Goal: Entertainment & Leisure: Consume media (video, audio)

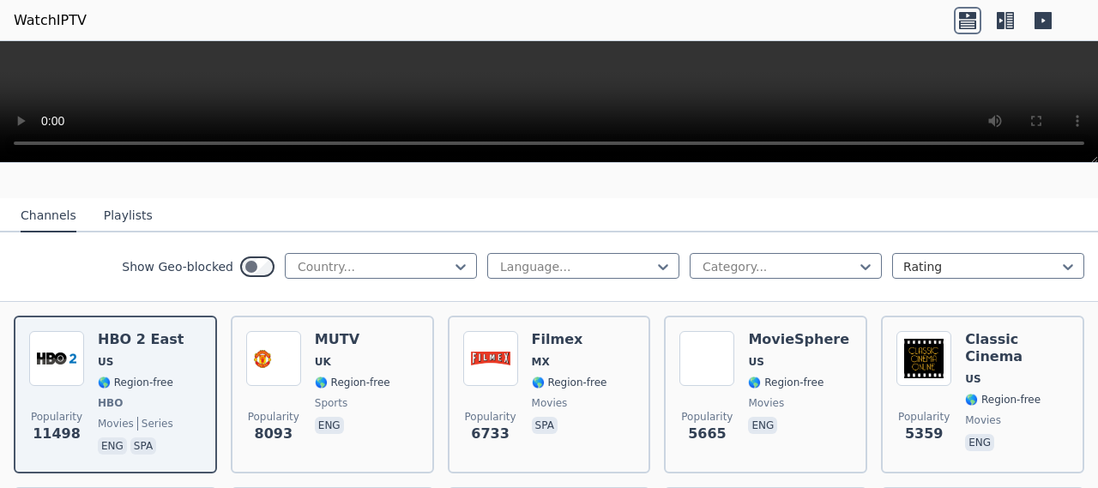
scroll to position [153, 0]
click at [369, 258] on div at bounding box center [374, 266] width 156 height 17
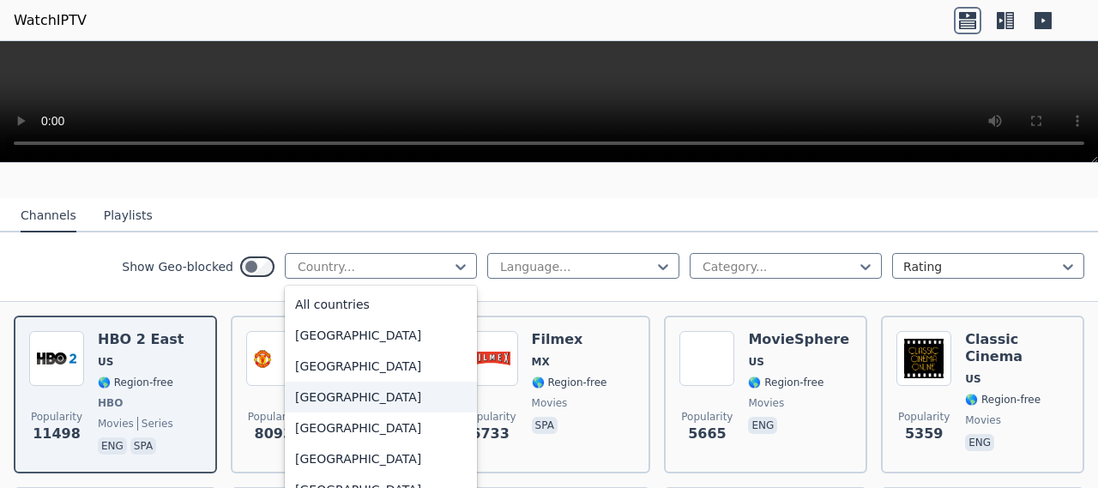
click at [326, 382] on div "[GEOGRAPHIC_DATA]" at bounding box center [381, 397] width 192 height 31
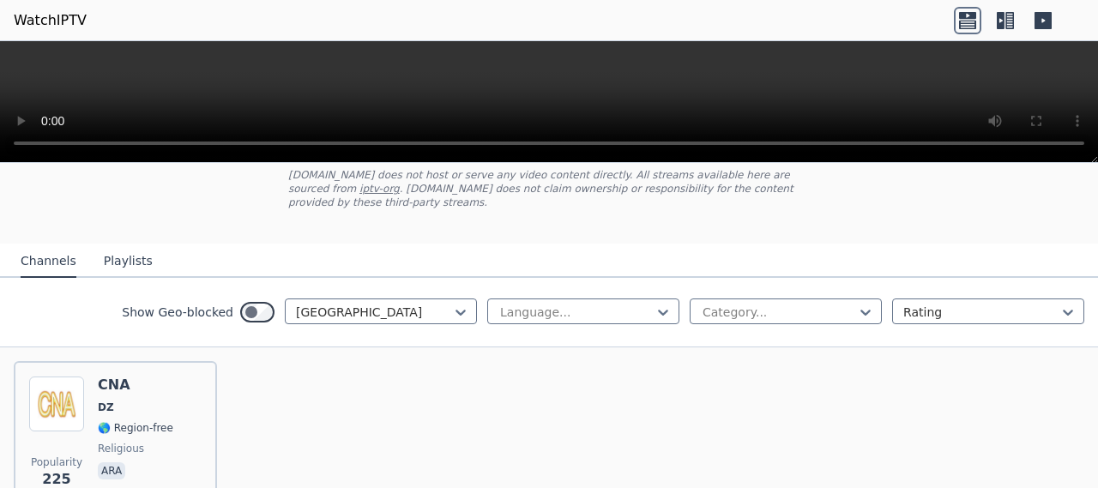
scroll to position [106, 0]
click at [452, 305] on icon at bounding box center [460, 313] width 17 height 17
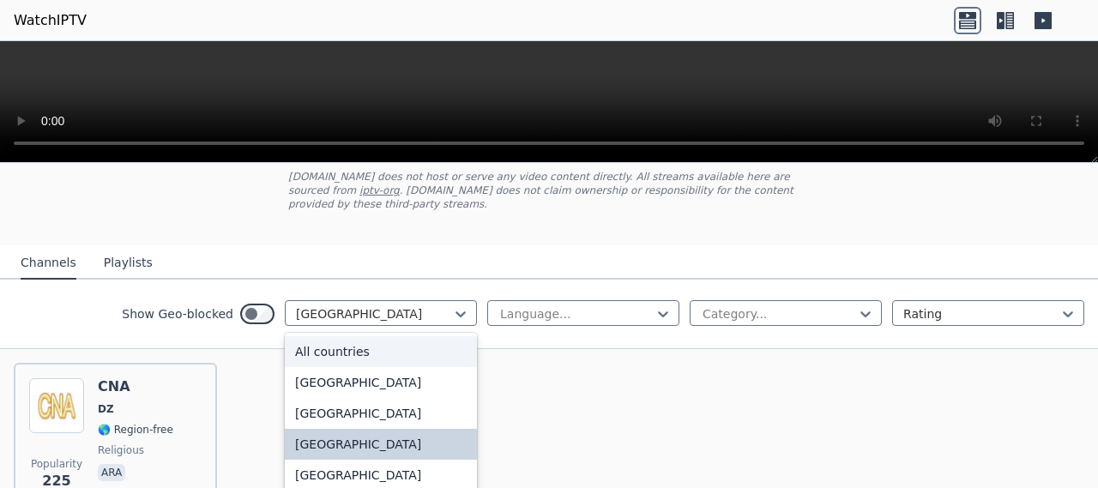
click at [371, 345] on div "All countries" at bounding box center [381, 351] width 192 height 31
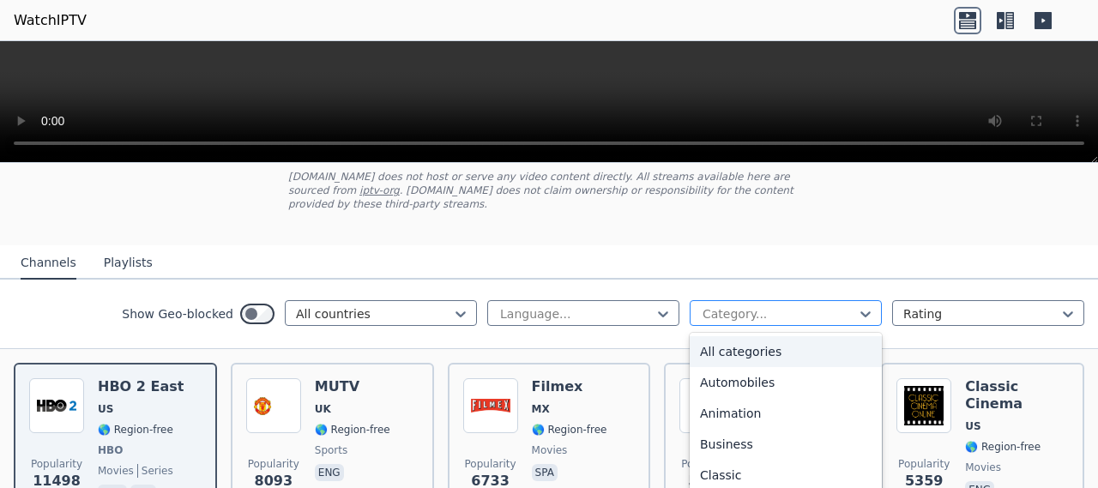
click at [728, 305] on div at bounding box center [779, 313] width 156 height 17
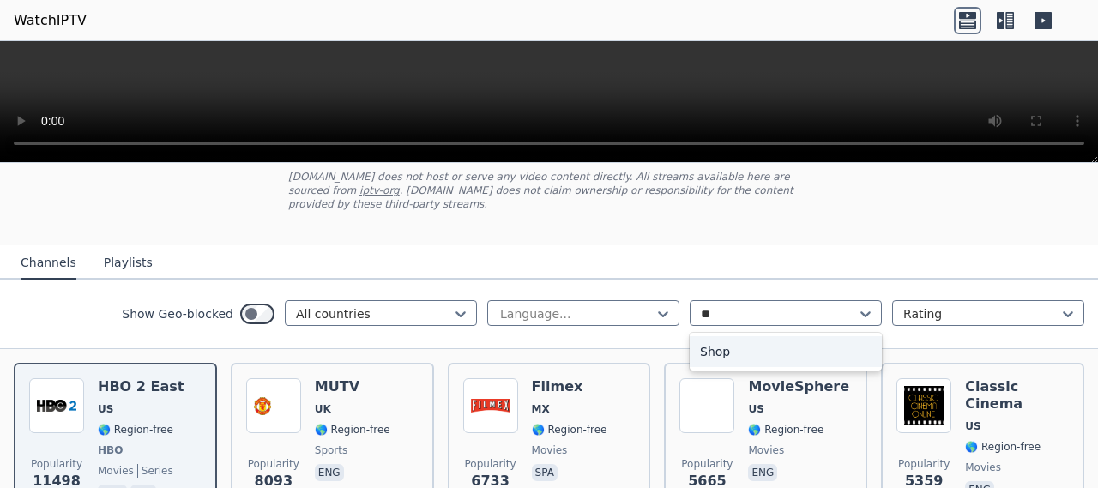
type input "*"
click at [818, 167] on div "WatchIPTV - Free IPTV streams from across the world [DOMAIN_NAME] does not host…" at bounding box center [549, 152] width 577 height 185
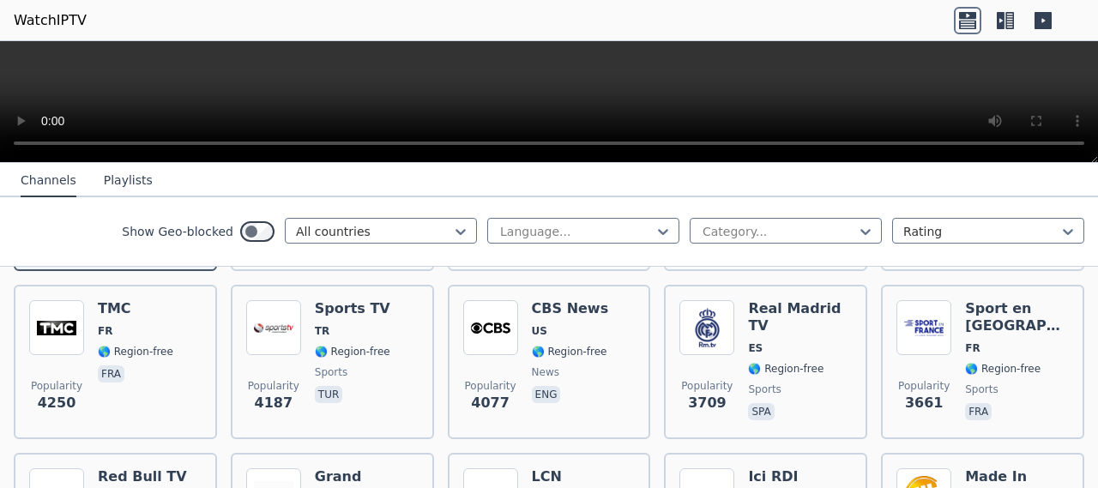
scroll to position [364, 0]
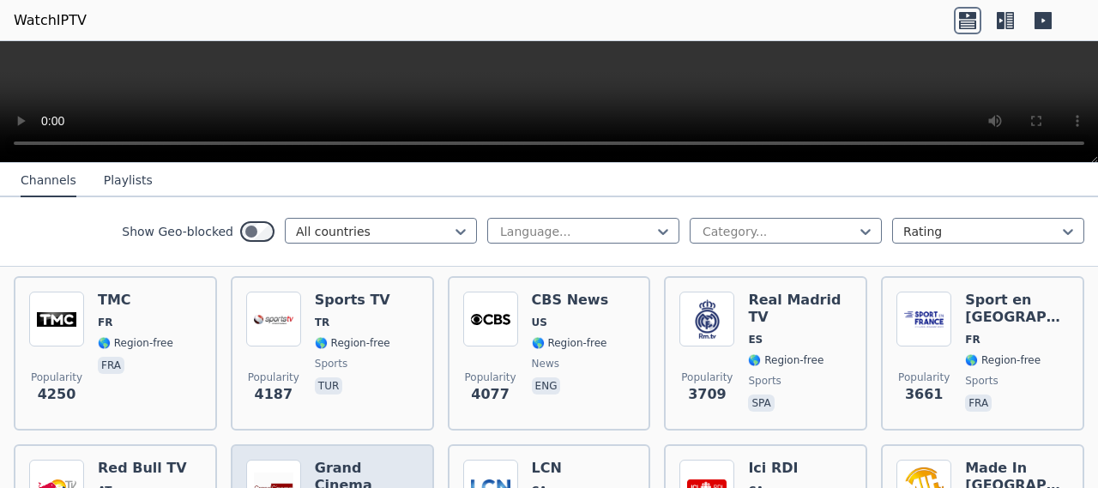
click at [315, 460] on h6 "Grand Cinema" at bounding box center [367, 477] width 104 height 34
click at [0, 224] on div "Show Geo-blocked All countries Language... Category... Rating" at bounding box center [549, 231] width 1098 height 69
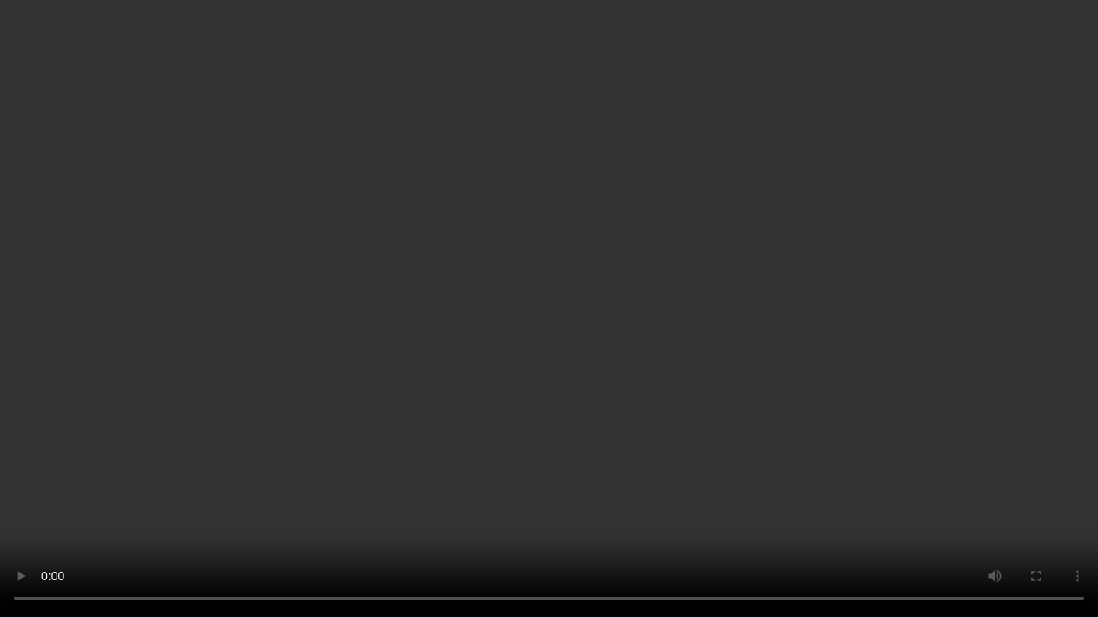
click at [942, 396] on video at bounding box center [549, 309] width 1098 height 618
click at [942, 395] on video at bounding box center [549, 309] width 1098 height 618
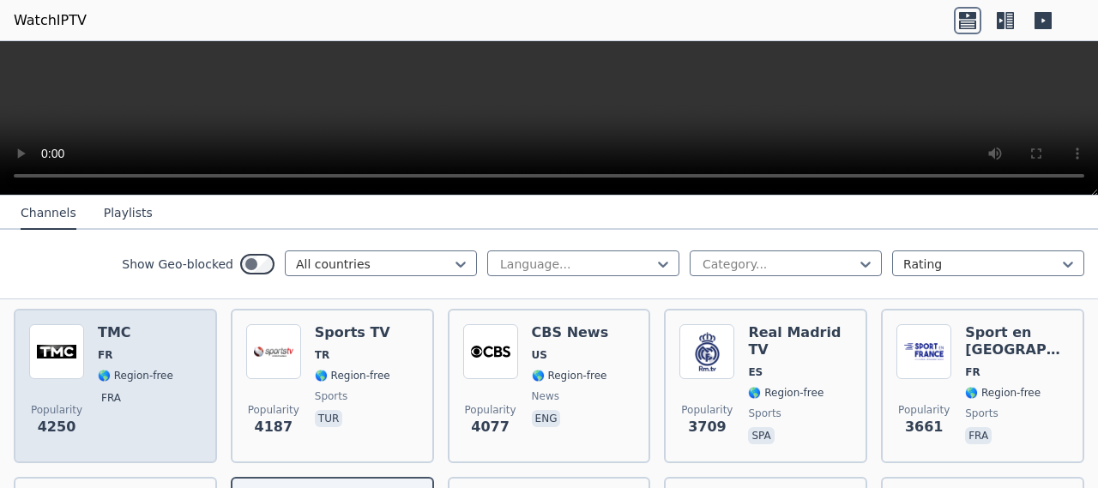
click at [99, 369] on span "🌎 Region-free" at bounding box center [135, 376] width 75 height 14
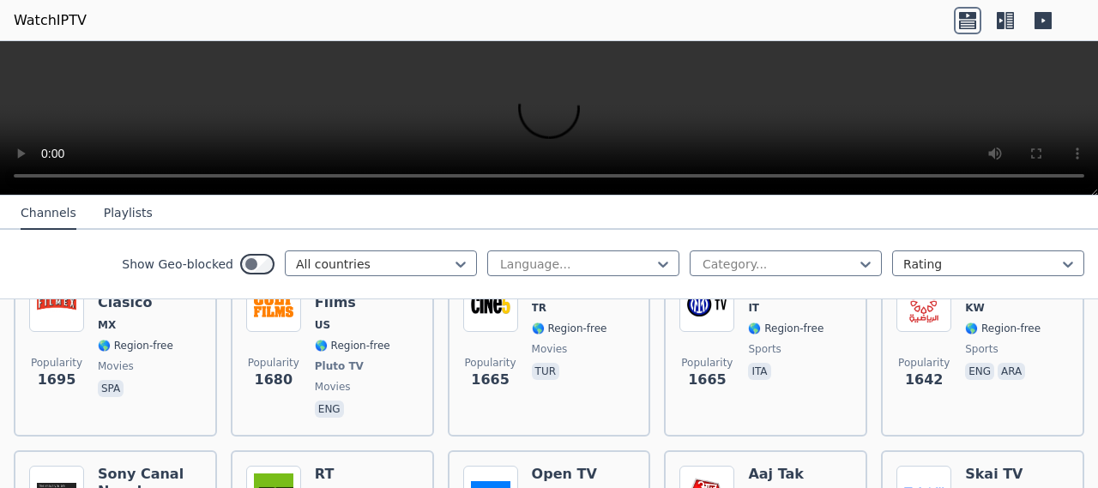
scroll to position [1464, 0]
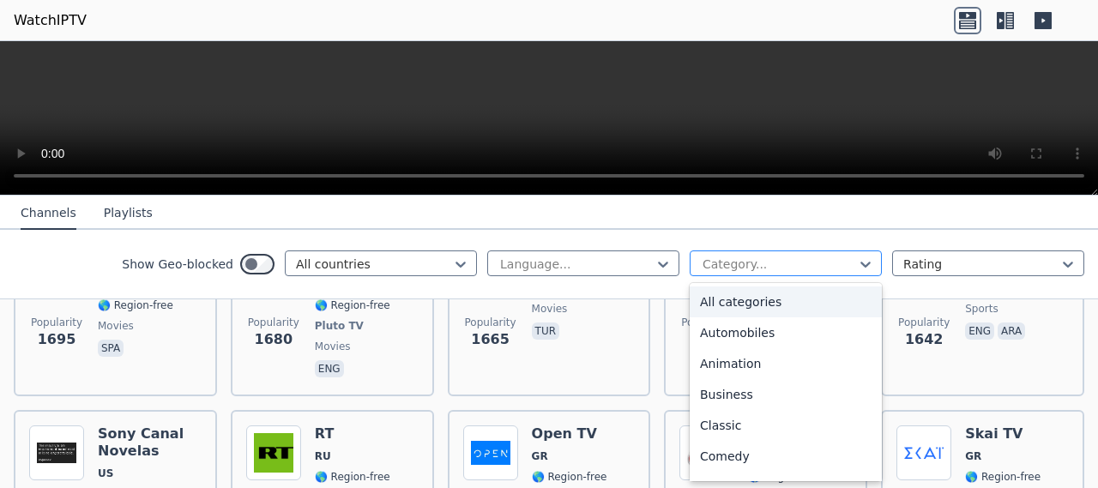
click at [717, 260] on div at bounding box center [779, 264] width 156 height 17
click at [723, 311] on div "Entertainment" at bounding box center [786, 302] width 192 height 31
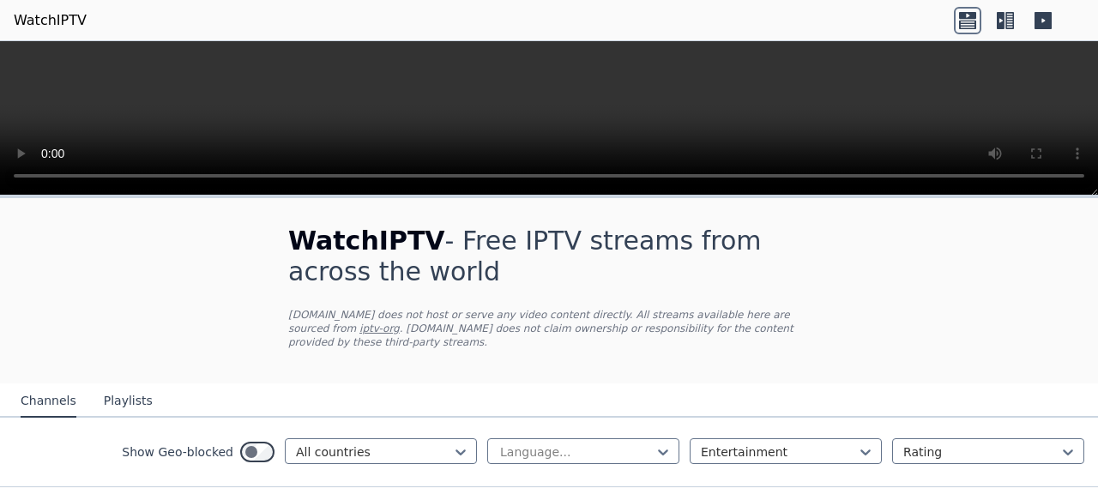
click at [824, 335] on div "WatchIPTV - Free IPTV streams from across the world [DOMAIN_NAME] does not host…" at bounding box center [549, 290] width 577 height 185
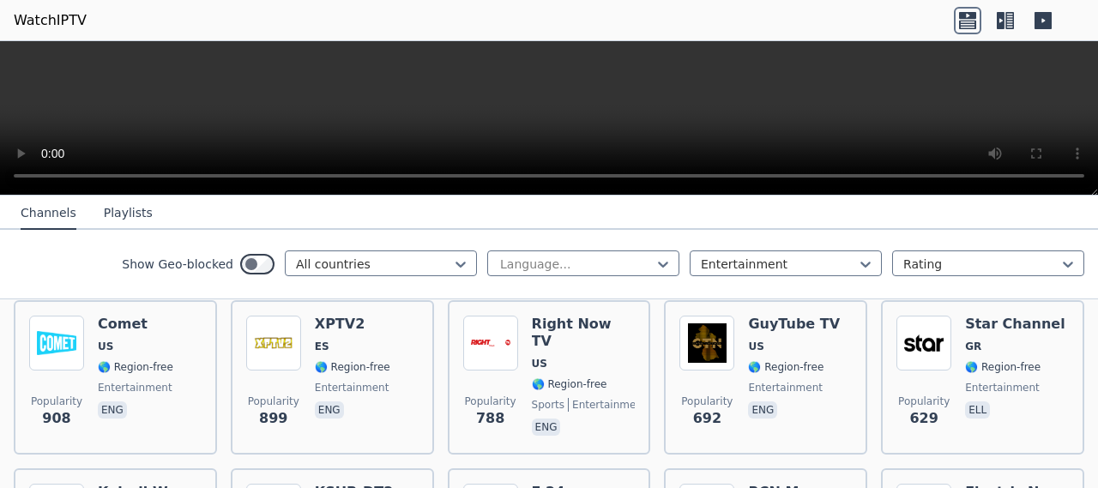
scroll to position [343, 0]
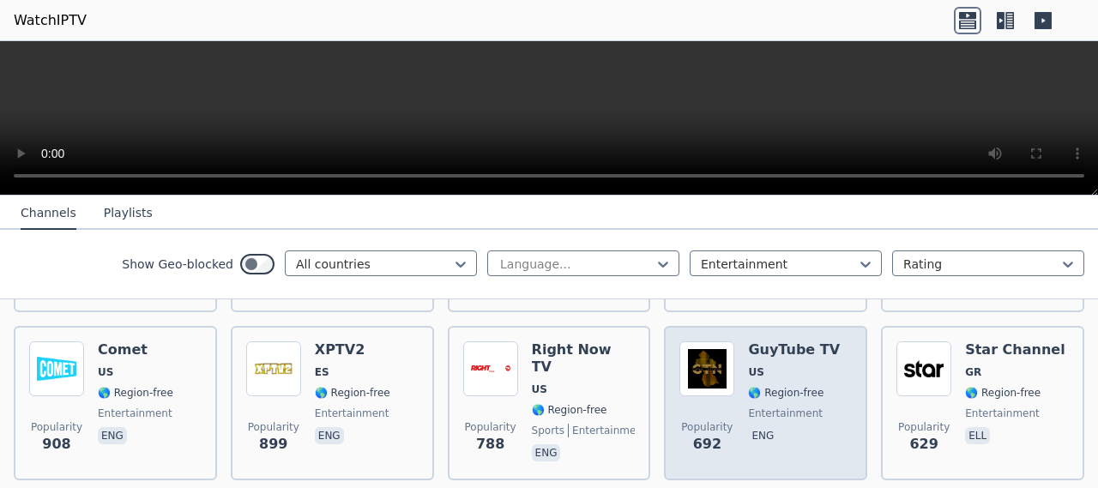
click at [765, 368] on div "GuyTube TV US 🌎 Region-free entertainment eng" at bounding box center [794, 403] width 92 height 124
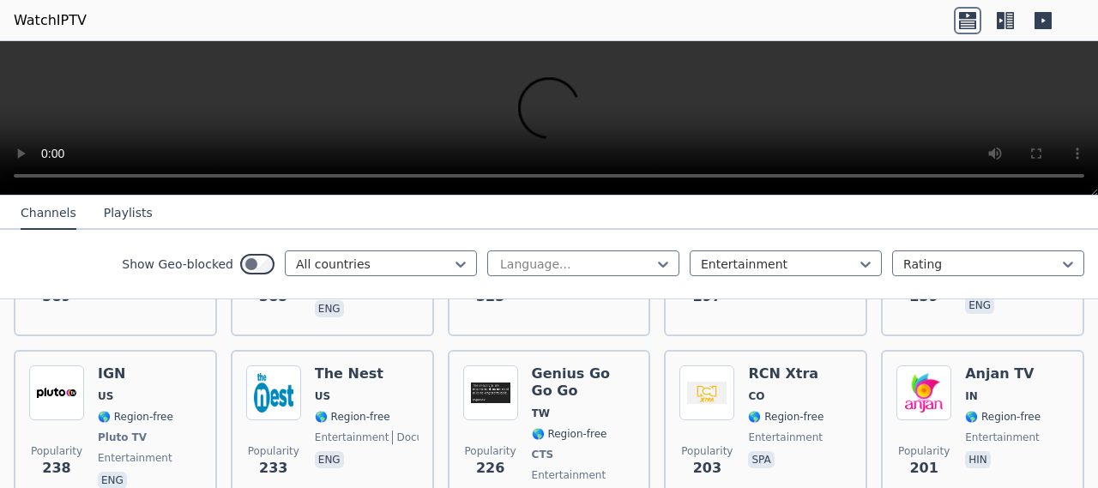
scroll to position [1076, 0]
